Goal: Navigation & Orientation: Find specific page/section

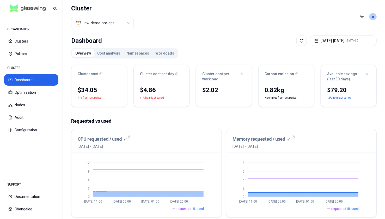
click at [137, 54] on button "Namespaces" at bounding box center [137, 53] width 29 height 8
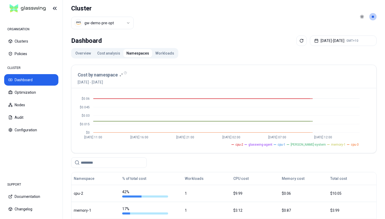
click at [161, 52] on button "Workloads" at bounding box center [164, 53] width 25 height 8
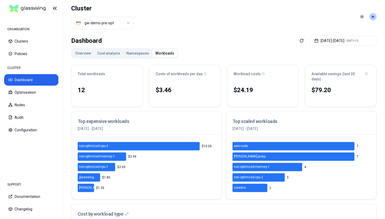
click at [92, 21] on html "ORGANISATION Clusters Policies CLUSTER Dashboard Optimization Nodes Audit Confi…" at bounding box center [192, 109] width 385 height 219
click at [373, 14] on html "ORGANISATION Clusters Policies CLUSTER Dashboard Optimization Nodes Audit Confi…" at bounding box center [192, 109] width 385 height 219
click at [372, 19] on html "ORGANISATION Clusters Policies CLUSTER Dashboard Optimization Nodes Audit Confi…" at bounding box center [192, 109] width 385 height 219
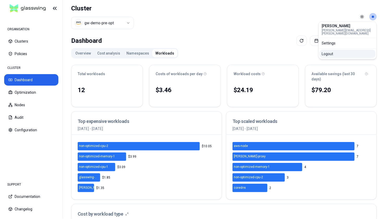
click at [330, 51] on div "Logout" at bounding box center [348, 54] width 56 height 8
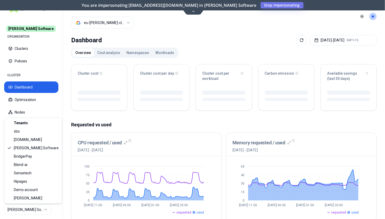
click at [29, 207] on html "Rex Software ORGANISATION Clusters Policies CLUSTER Dashboard Optimization Node…" at bounding box center [192, 109] width 385 height 219
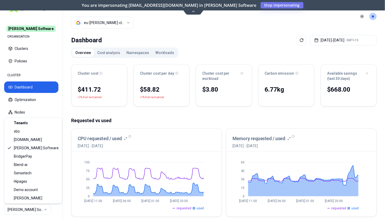
click at [157, 52] on html "Rex Software ORGANISATION Clusters Policies CLUSTER Dashboard Optimization Node…" at bounding box center [192, 109] width 385 height 219
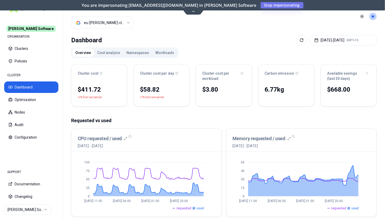
click at [157, 52] on button "Workloads" at bounding box center [164, 52] width 25 height 8
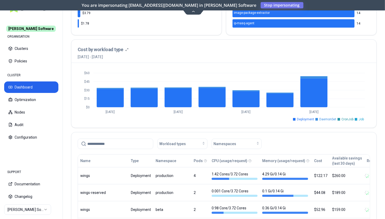
scroll to position [165, 0]
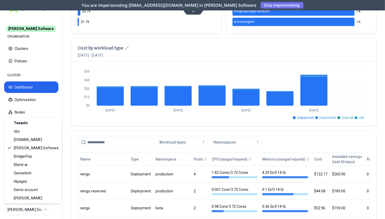
click at [34, 212] on html "Rex Software ORGANISATION Clusters Policies CLUSTER Dashboard Optimization Node…" at bounding box center [192, 109] width 385 height 219
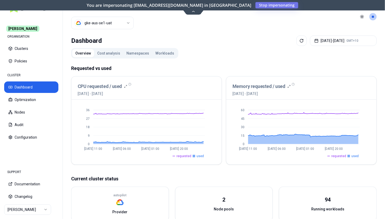
click at [167, 56] on button "Workloads" at bounding box center [164, 53] width 25 height 8
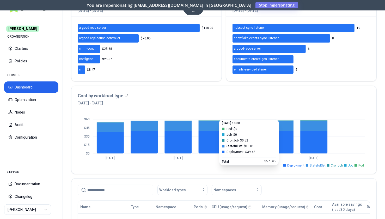
scroll to position [72, 0]
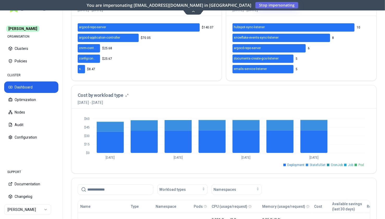
click at [0, 0] on span "Stop impersonating" at bounding box center [0, 0] width 0 height 0
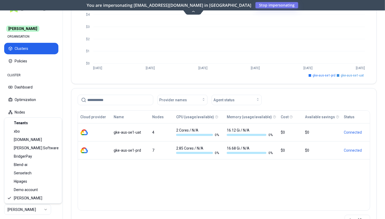
click at [13, 205] on html "[PERSON_NAME] ORGANISATION Clusters Policies CLUSTER Dashboard Optimization Nod…" at bounding box center [192, 109] width 385 height 219
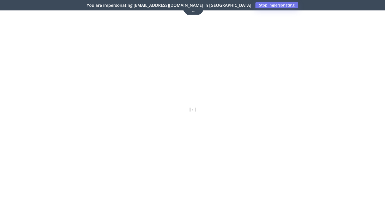
click at [193, 12] on icon at bounding box center [193, 11] width 7 height 4
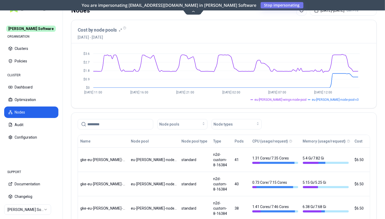
scroll to position [33, 0]
